Goal: Information Seeking & Learning: Learn about a topic

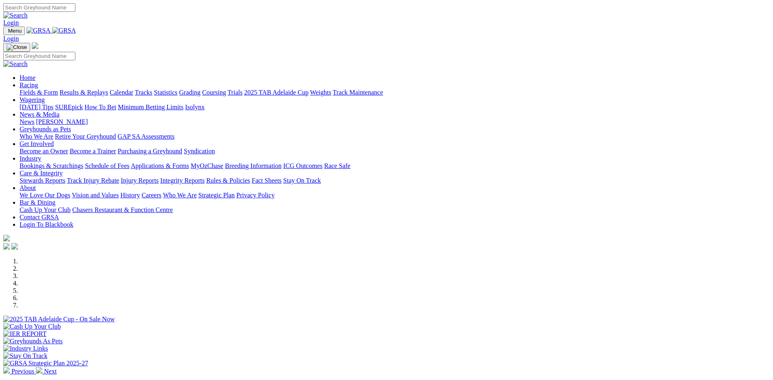
click at [38, 81] on link "Racing" at bounding box center [29, 84] width 18 height 7
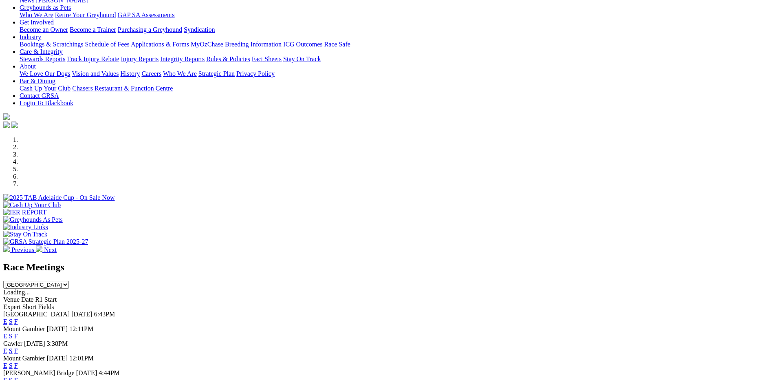
scroll to position [163, 0]
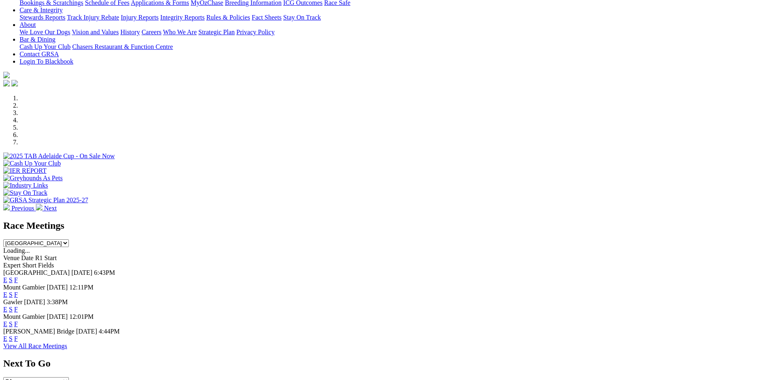
click at [18, 276] on link "F" at bounding box center [16, 279] width 4 height 7
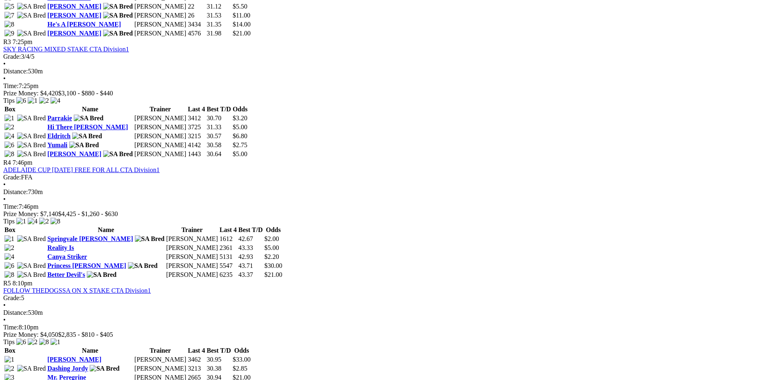
scroll to position [570, 0]
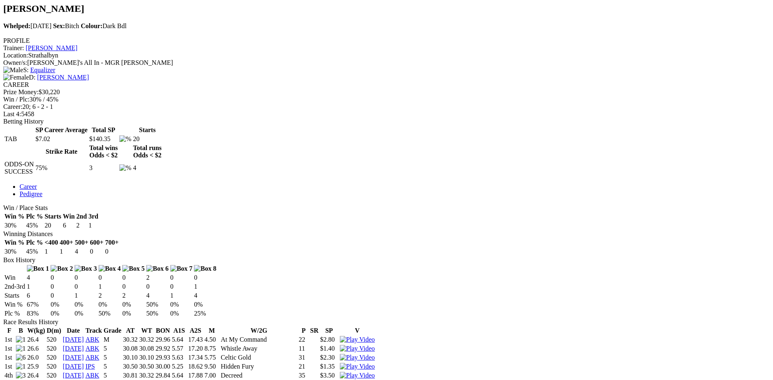
scroll to position [285, 0]
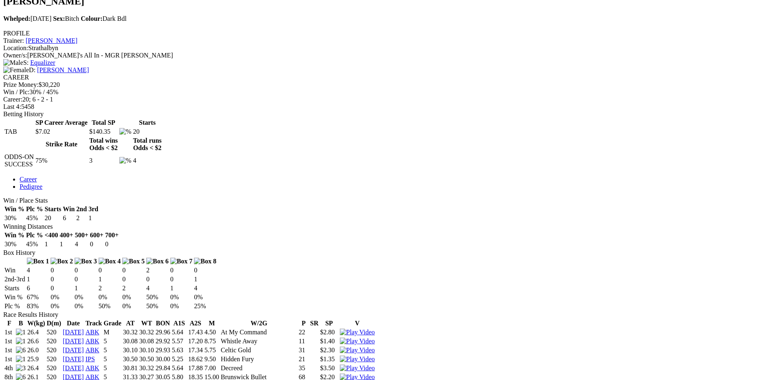
click at [99, 328] on link "ABK" at bounding box center [93, 331] width 14 height 7
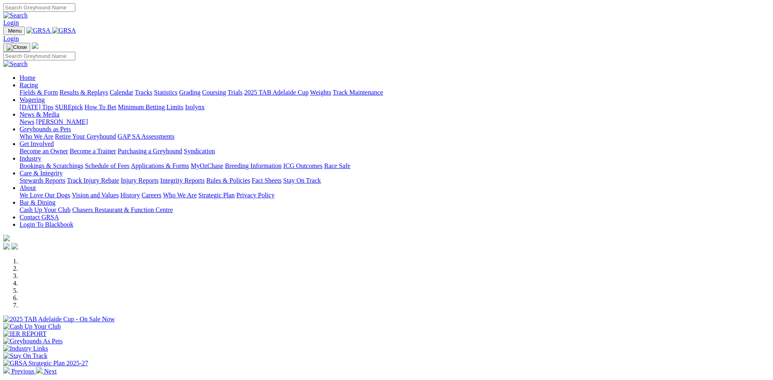
click at [108, 89] on link "Results & Replays" at bounding box center [83, 92] width 48 height 7
